Goal: Transaction & Acquisition: Purchase product/service

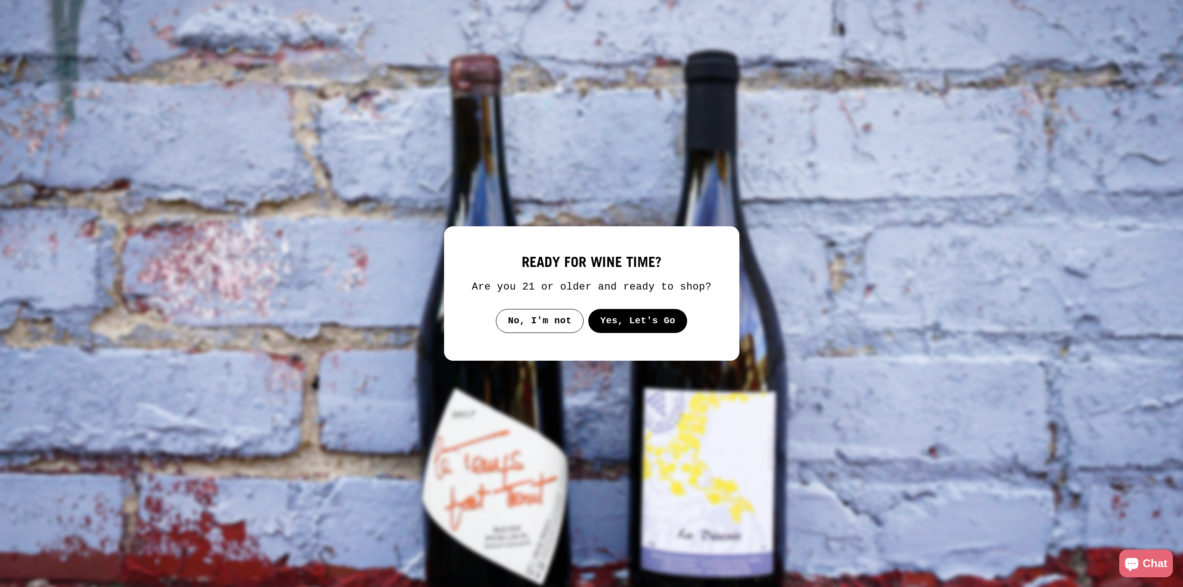
click at [537, 323] on button "No, I'm not" at bounding box center [540, 321] width 88 height 24
click at [631, 323] on button "Yes, Let's Go" at bounding box center [637, 321] width 99 height 24
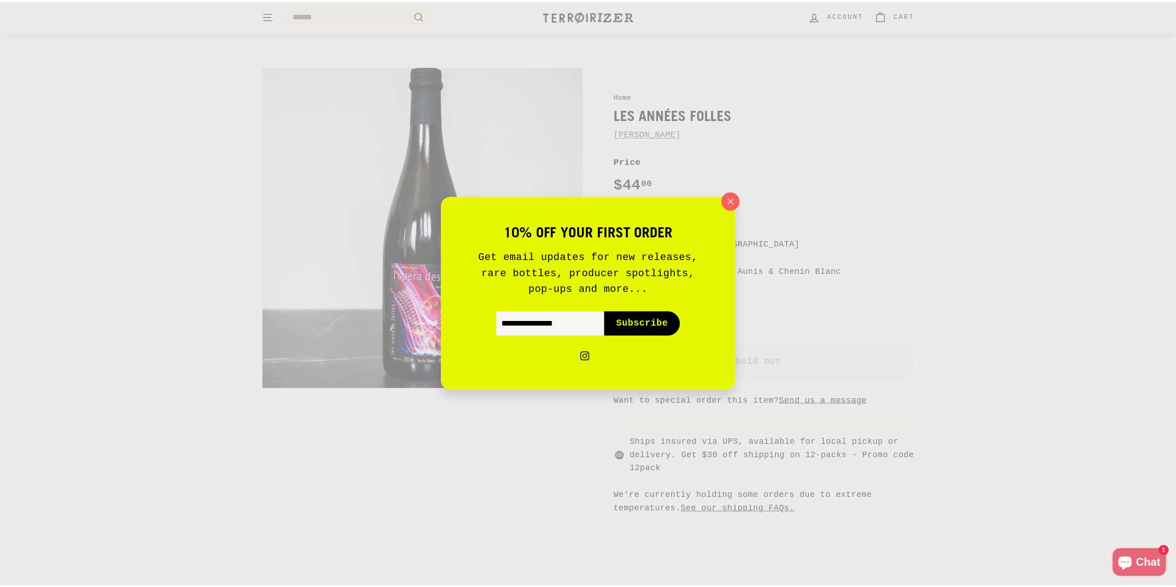
scroll to position [46, 0]
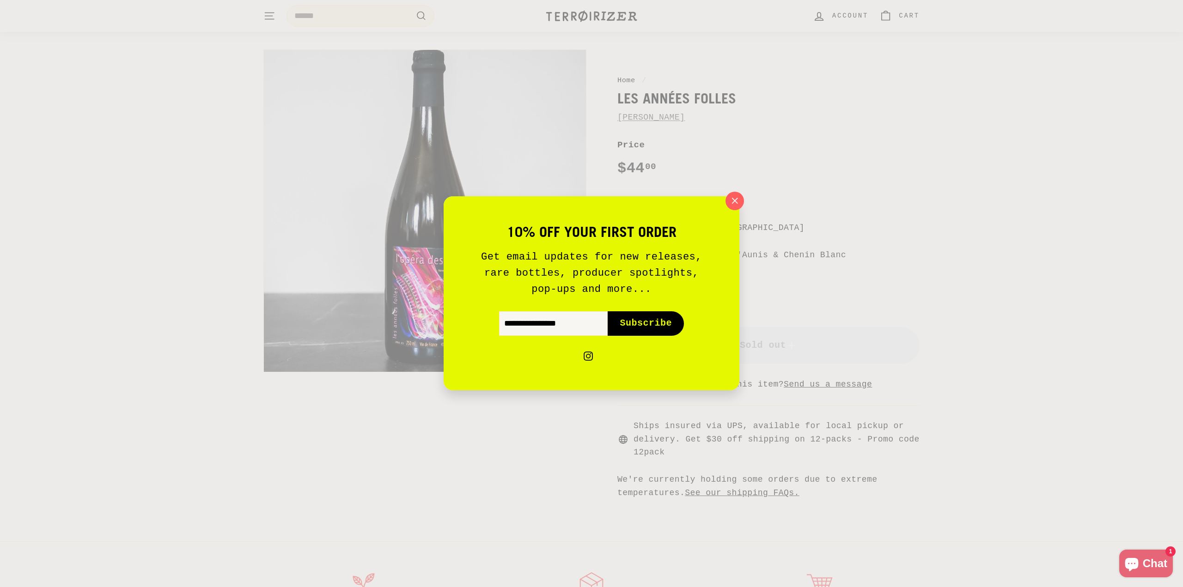
click at [732, 198] on icon "button" at bounding box center [734, 201] width 13 height 13
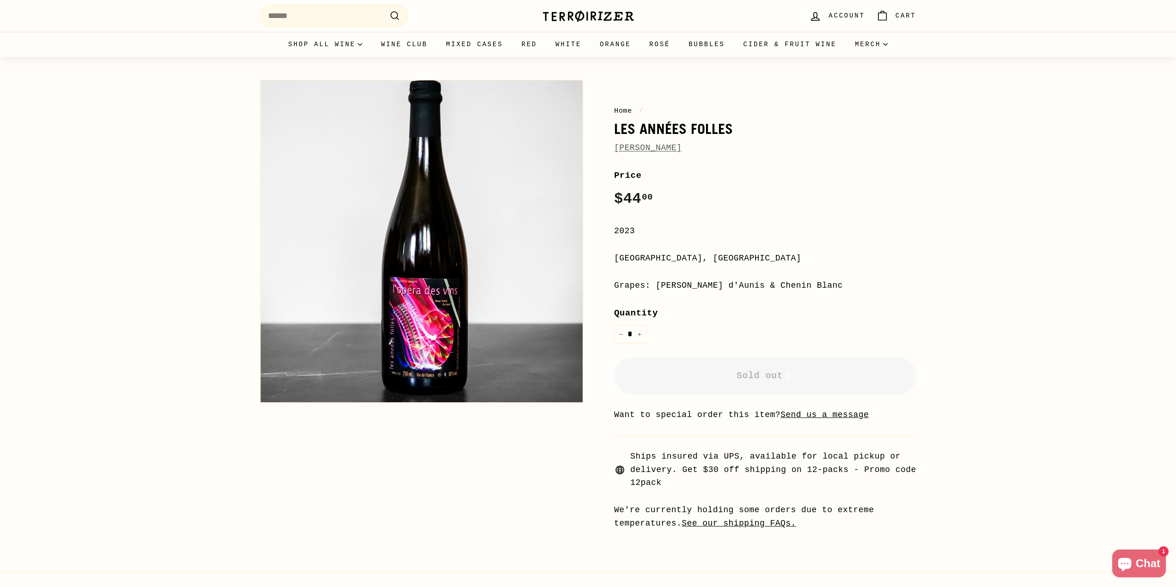
scroll to position [0, 0]
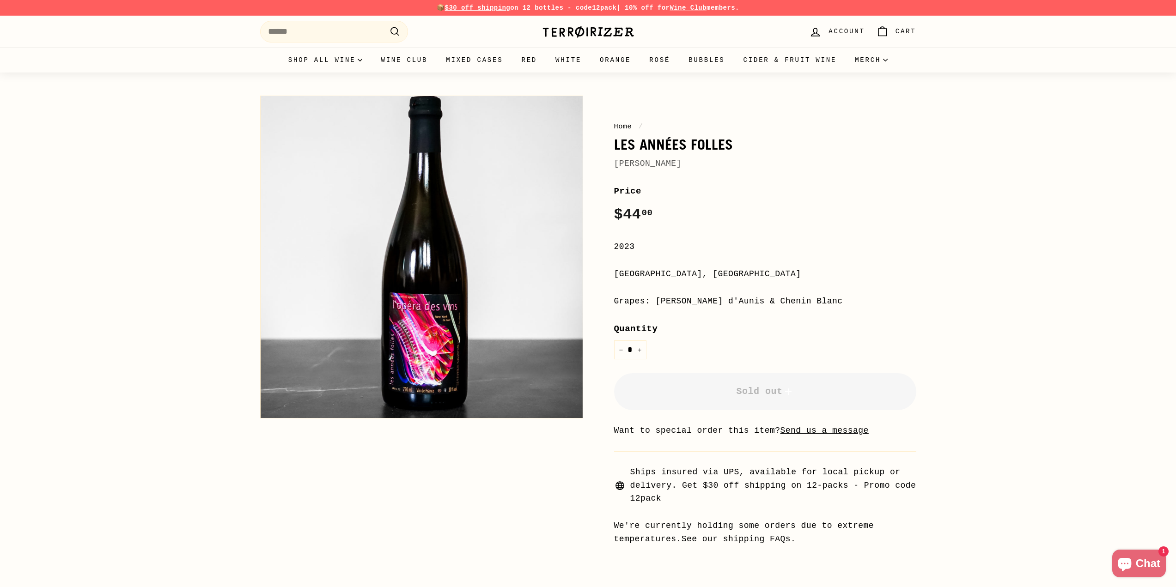
click at [662, 158] on span "[PERSON_NAME]" at bounding box center [647, 163] width 67 height 13
click at [659, 164] on link "[PERSON_NAME]" at bounding box center [647, 163] width 67 height 9
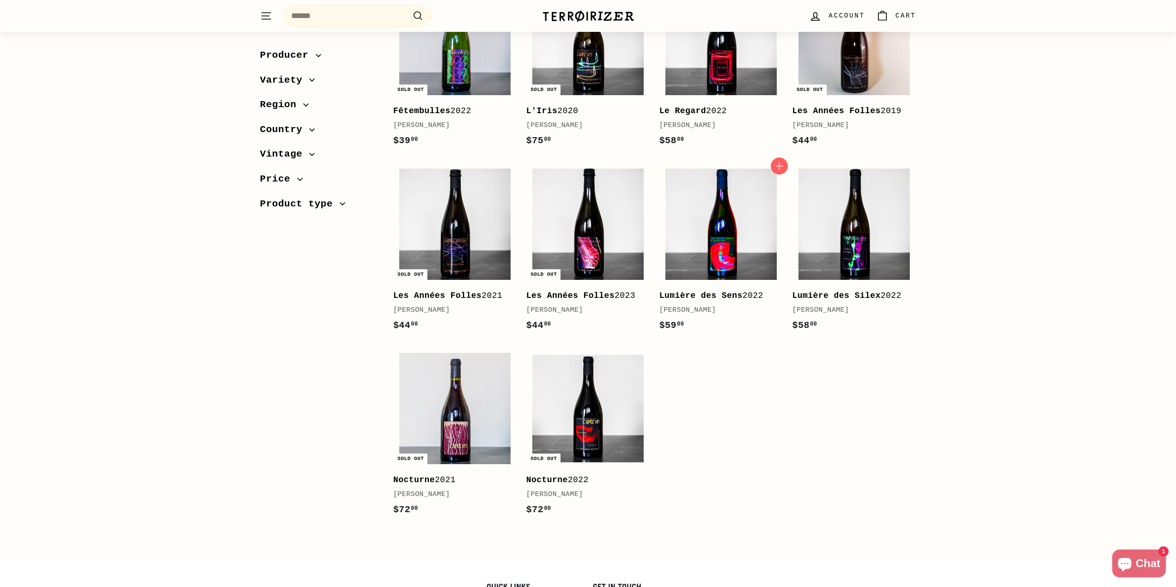
scroll to position [402, 0]
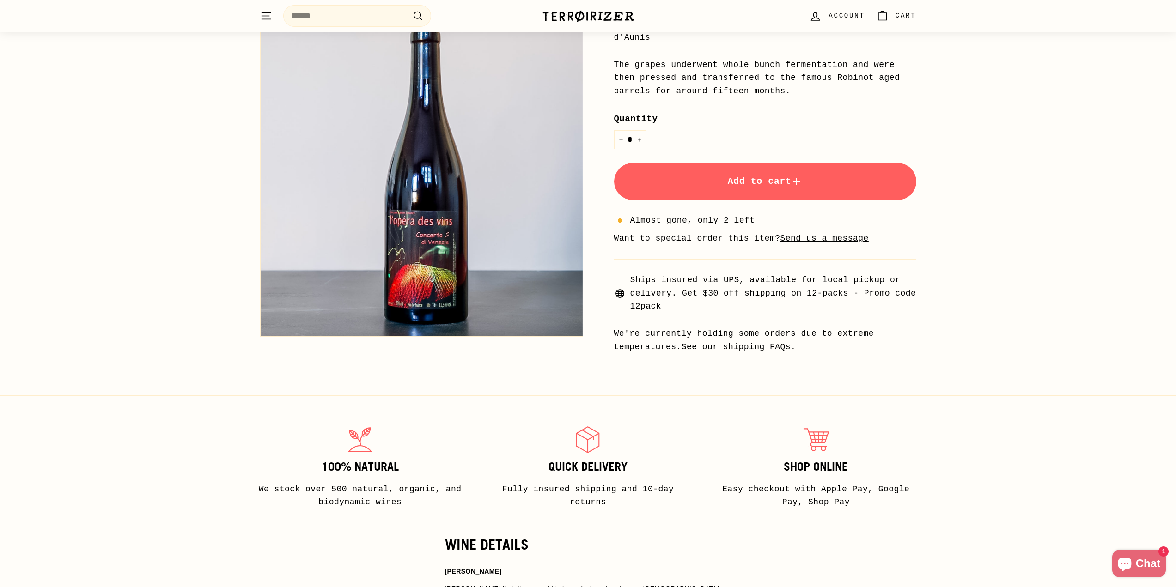
scroll to position [92, 0]
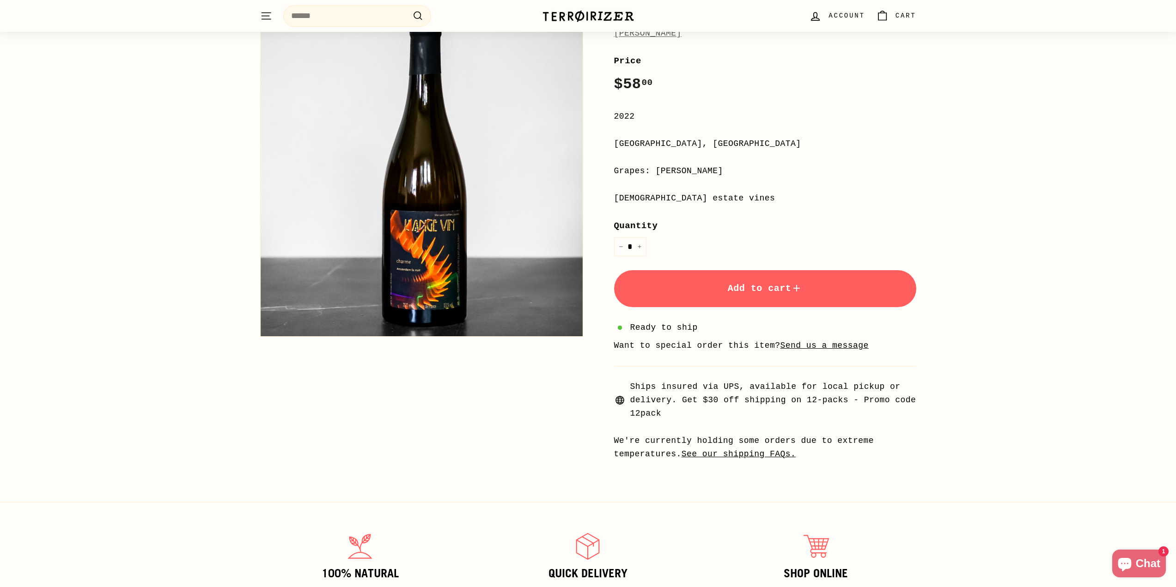
scroll to position [46, 0]
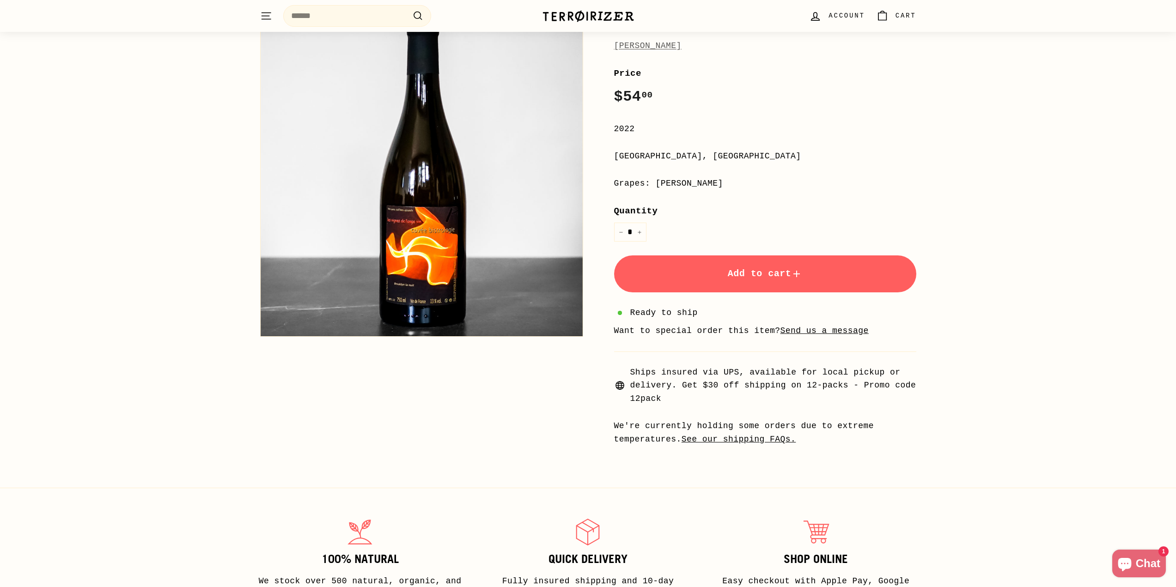
scroll to position [46, 0]
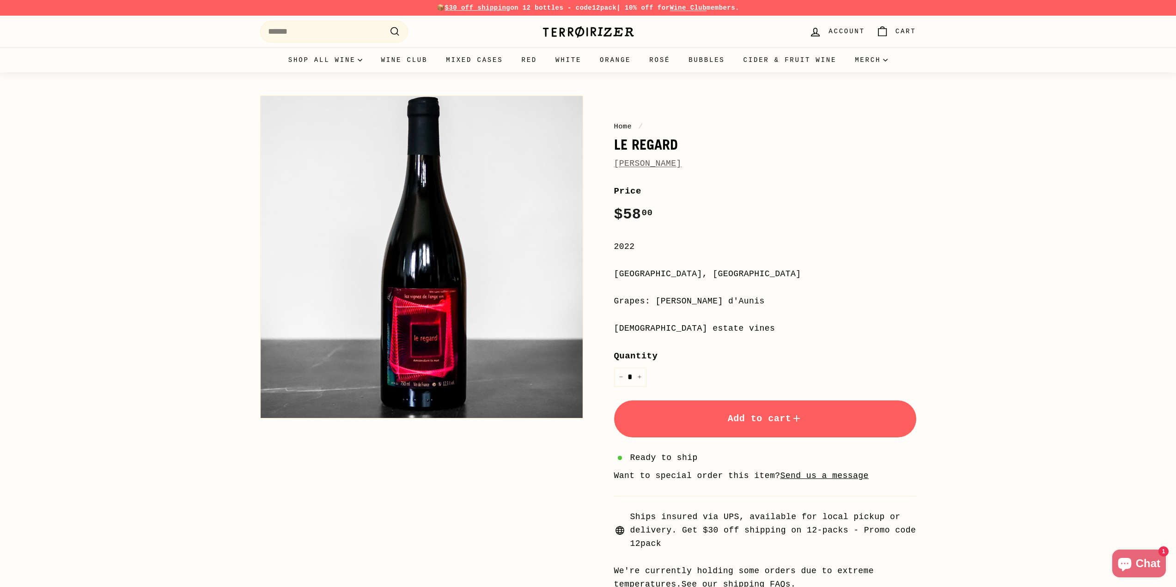
click at [434, 360] on button "Zoom" at bounding box center [422, 257] width 322 height 322
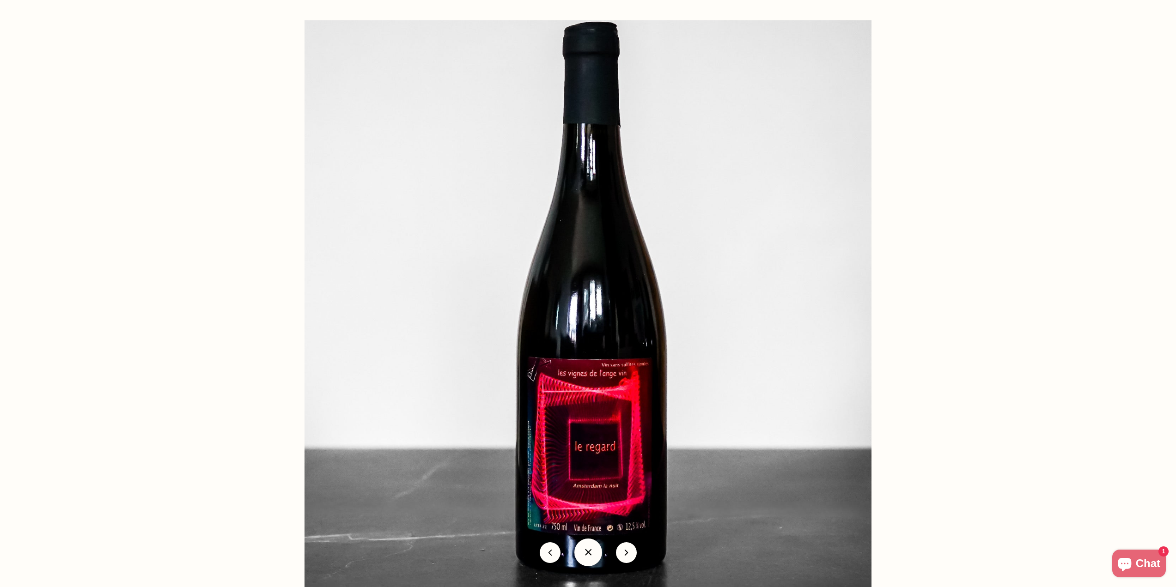
click at [906, 207] on div at bounding box center [893, 313] width 1176 height 587
